Goal: Complete application form

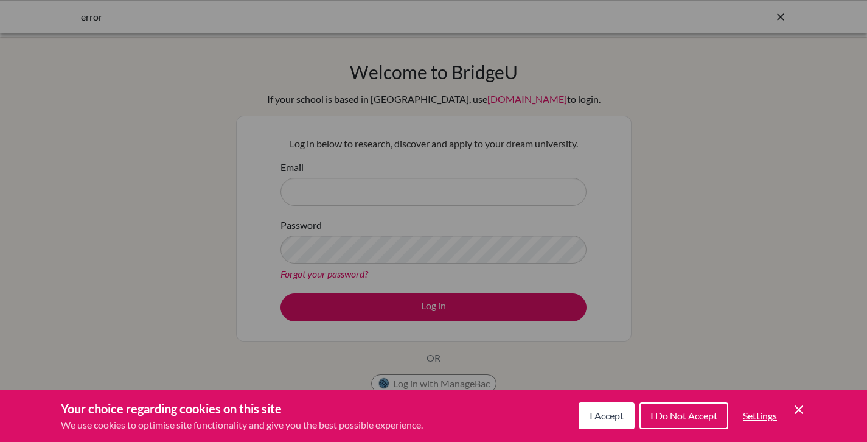
click at [613, 411] on span "I Accept" at bounding box center [607, 416] width 34 height 12
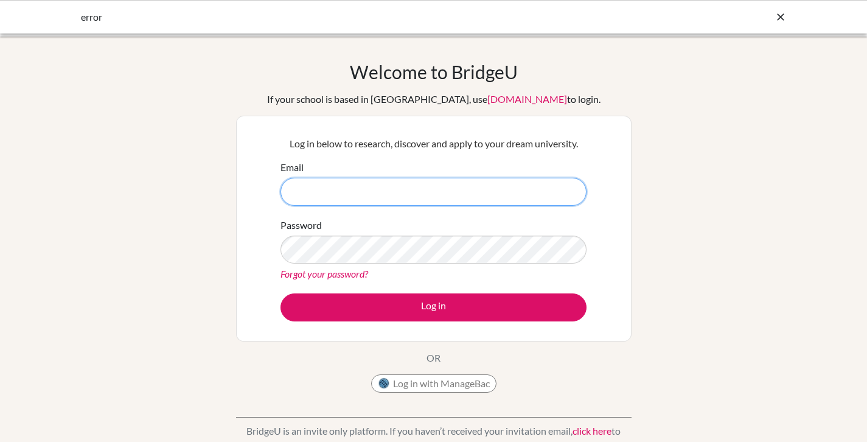
click at [362, 191] on input "Email" at bounding box center [434, 192] width 306 height 28
type input "[EMAIL_ADDRESS][DOMAIN_NAME]"
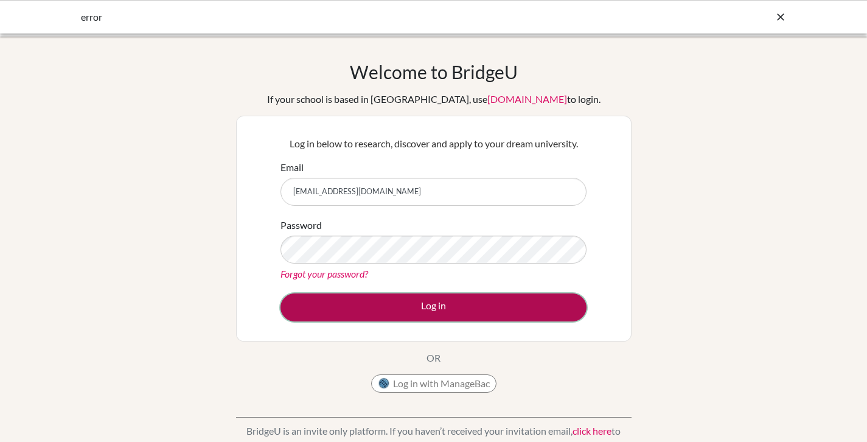
click at [387, 312] on button "Log in" at bounding box center [434, 307] width 306 height 28
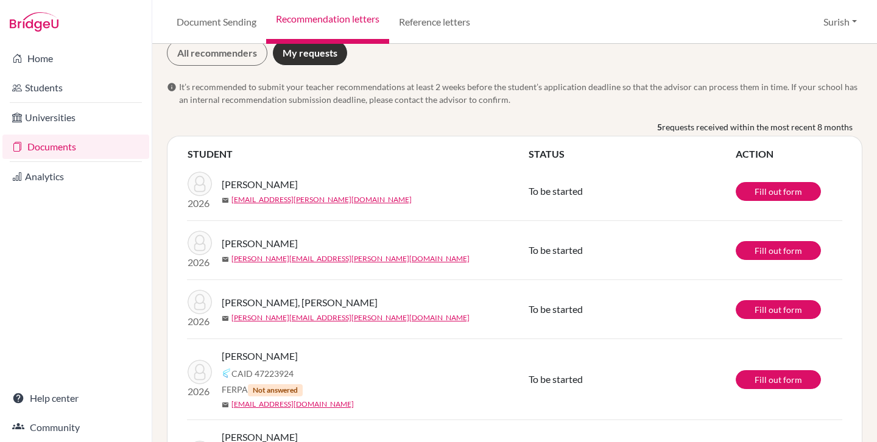
scroll to position [23, 0]
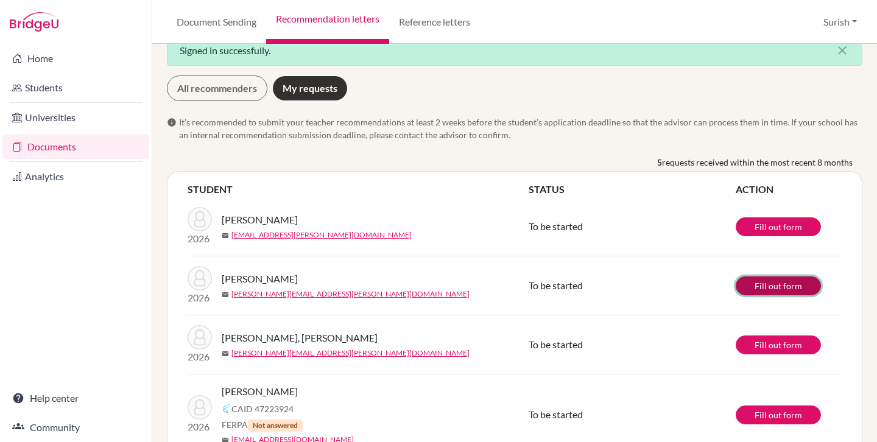
click at [763, 289] on link "Fill out form" at bounding box center [777, 285] width 85 height 19
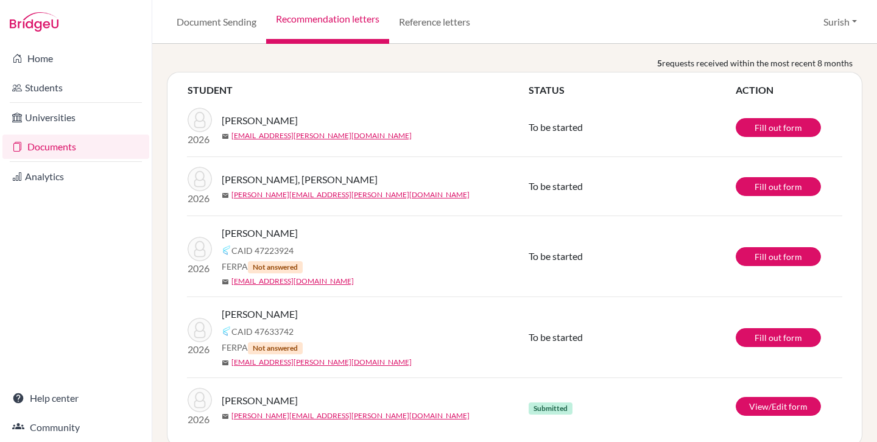
scroll to position [101, 0]
